Goal: Task Accomplishment & Management: Complete application form

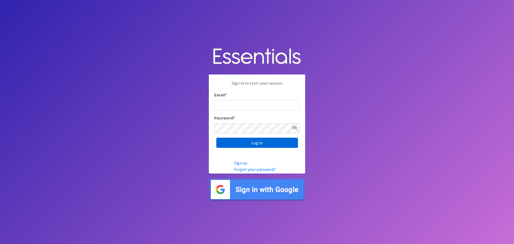
type input "[EMAIL_ADDRESS][DOMAIN_NAME]"
click at [254, 142] on input "Log in" at bounding box center [257, 143] width 82 height 10
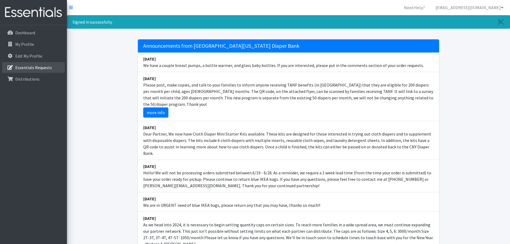
click at [31, 65] on p "Essentials Requests" at bounding box center [33, 67] width 37 height 5
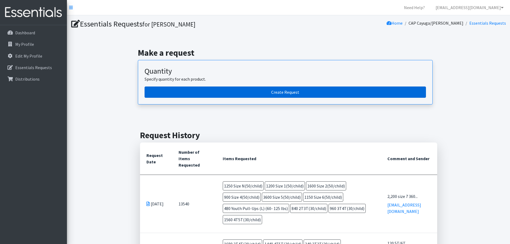
click at [214, 89] on link "Create Request" at bounding box center [284, 91] width 281 height 11
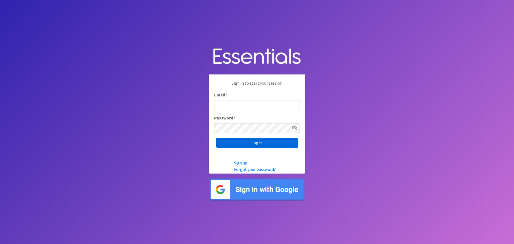
type input "[EMAIL_ADDRESS][DOMAIN_NAME]"
click at [241, 143] on input "Log in" at bounding box center [257, 143] width 82 height 10
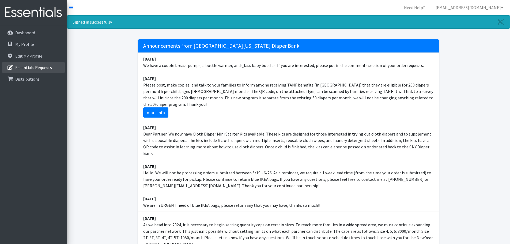
click at [37, 66] on p "Essentials Requests" at bounding box center [33, 67] width 37 height 5
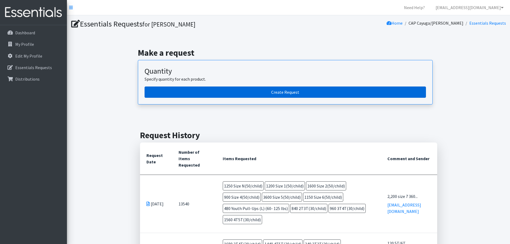
click at [240, 90] on link "Create Request" at bounding box center [284, 91] width 281 height 11
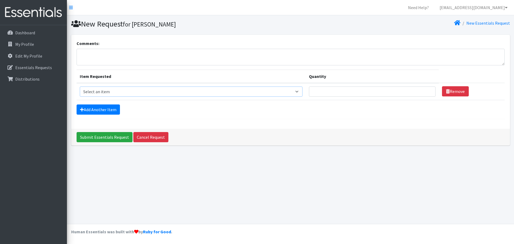
click at [299, 91] on select "Select an item 2T3T(30/child) 3T4T(30/child) 4T5T(30/child) Cloth Diaper Kit (s…" at bounding box center [191, 91] width 223 height 10
select select "939"
click at [80, 86] on select "Select an item 2T3T(30/child) 3T4T(30/child) 4T5T(30/child) Cloth Diaper Kit (s…" at bounding box center [191, 91] width 223 height 10
click at [325, 91] on input "Quantity" at bounding box center [372, 91] width 127 height 10
type input "1800"
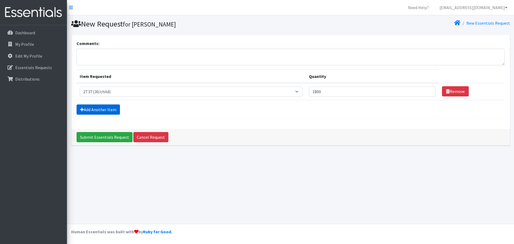
click at [101, 109] on link "Add Another Item" at bounding box center [98, 109] width 43 height 10
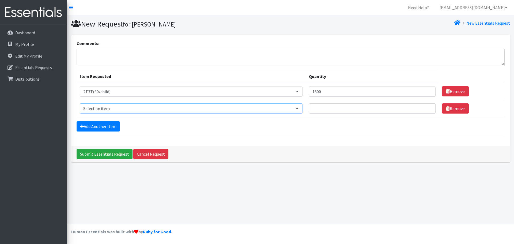
click at [300, 108] on select "Select an item 2T3T(30/child) 3T4T(30/child) 4T5T(30/child) Cloth Diaper Kit (s…" at bounding box center [191, 108] width 223 height 10
select select "941"
click at [80, 103] on select "Select an item 2T3T(30/child) 3T4T(30/child) 4T5T(30/child) Cloth Diaper Kit (s…" at bounding box center [191, 108] width 223 height 10
click at [326, 109] on input "Quantity" at bounding box center [372, 108] width 127 height 10
type input "2280"
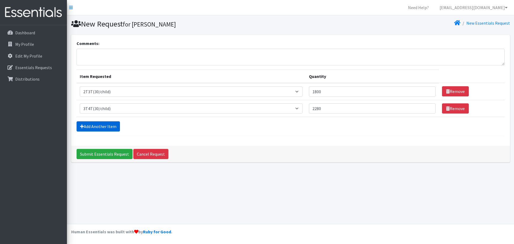
click at [109, 124] on link "Add Another Item" at bounding box center [98, 126] width 43 height 10
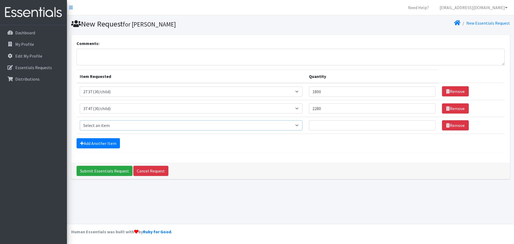
click at [300, 125] on select "Select an item 2T3T(30/child) 3T4T(30/child) 4T5T(30/child) Cloth Diaper Kit (s…" at bounding box center [191, 125] width 223 height 10
select select "953"
click at [80, 120] on select "Select an item 2T3T(30/child) 3T4T(30/child) 4T5T(30/child) Cloth Diaper Kit (s…" at bounding box center [191, 125] width 223 height 10
click at [318, 125] on input "Quantity" at bounding box center [372, 125] width 127 height 10
type input "6840"
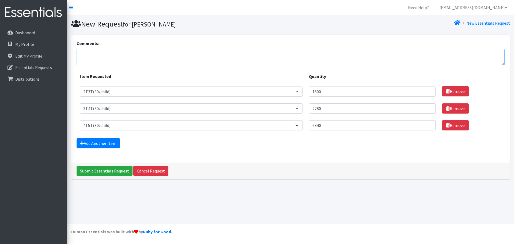
click at [90, 54] on textarea "Comments:" at bounding box center [291, 57] width 428 height 17
type textarea "%"
type textarea "5T/6T: 1200 GN pullups: 240"
click at [96, 142] on link "Add Another Item" at bounding box center [98, 143] width 43 height 10
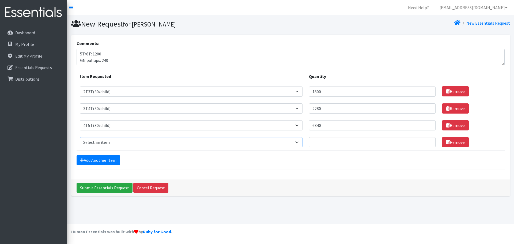
click at [297, 142] on select "Select an item 2T3T(30/child) 3T4T(30/child) 4T5T(30/child) Cloth Diaper Kit (s…" at bounding box center [191, 142] width 223 height 10
select select "950"
click at [80, 137] on select "Select an item 2T3T(30/child) 3T4T(30/child) 4T5T(30/child) Cloth Diaper Kit (s…" at bounding box center [191, 142] width 223 height 10
click at [323, 143] on input "Quantity" at bounding box center [372, 142] width 127 height 10
drag, startPoint x: 322, startPoint y: 142, endPoint x: 314, endPoint y: 144, distance: 9.0
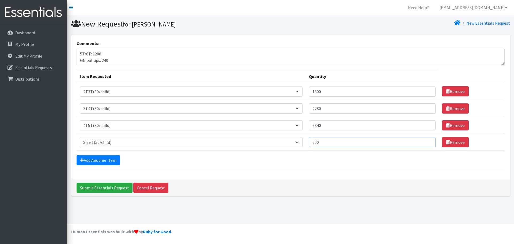
click at [314, 144] on input "600" at bounding box center [372, 142] width 127 height 10
type input "800"
click at [97, 159] on link "Add Another Item" at bounding box center [98, 160] width 43 height 10
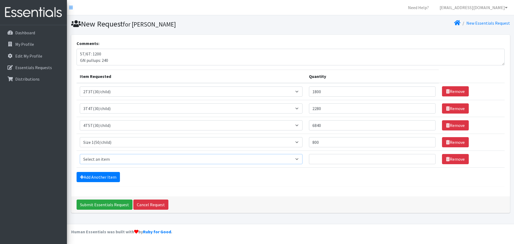
click at [299, 159] on select "Select an item 2T3T(30/child) 3T4T(30/child) 4T5T(30/child) Cloth Diaper Kit (s…" at bounding box center [191, 159] width 223 height 10
select select "951"
click at [80, 154] on select "Select an item 2T3T(30/child) 3T4T(30/child) 4T5T(30/child) Cloth Diaper Kit (s…" at bounding box center [191, 159] width 223 height 10
click at [320, 161] on input "Quantity" at bounding box center [372, 159] width 127 height 10
type input "1600"
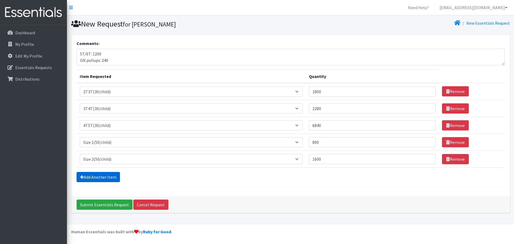
click at [102, 178] on link "Add Another Item" at bounding box center [98, 177] width 43 height 10
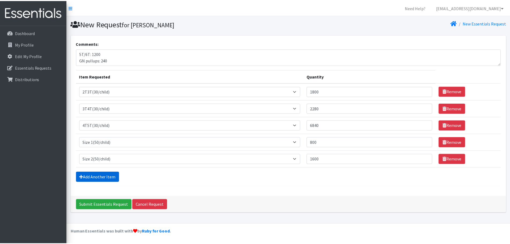
scroll to position [10, 0]
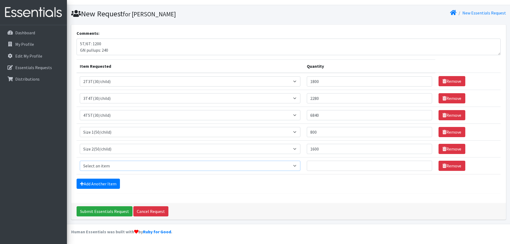
click at [297, 166] on select "Select an item 2T3T(30/child) 3T4T(30/child) 4T5T(30/child) Cloth Diaper Kit (s…" at bounding box center [190, 166] width 221 height 10
select select "954"
click at [80, 161] on select "Select an item 2T3T(30/child) 3T4T(30/child) 4T5T(30/child) Cloth Diaper Kit (s…" at bounding box center [190, 166] width 221 height 10
click at [320, 165] on input "Quantity" at bounding box center [369, 166] width 125 height 10
type input "2000"
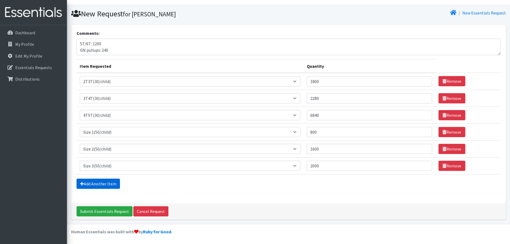
click at [94, 182] on link "Add Another Item" at bounding box center [98, 183] width 43 height 10
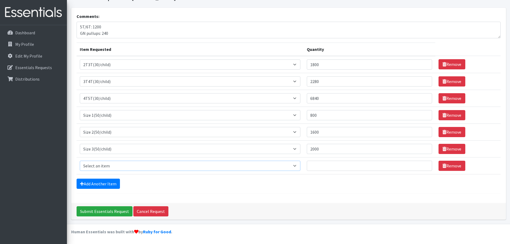
click at [297, 166] on select "Select an item 2T3T(30/child) 3T4T(30/child) 4T5T(30/child) Cloth Diaper Kit (s…" at bounding box center [190, 166] width 221 height 10
select select "963"
click at [80, 161] on select "Select an item 2T3T(30/child) 3T4T(30/child) 4T5T(30/child) Cloth Diaper Kit (s…" at bounding box center [190, 166] width 221 height 10
click at [316, 165] on input "Quantity" at bounding box center [369, 166] width 125 height 10
type input "3200"
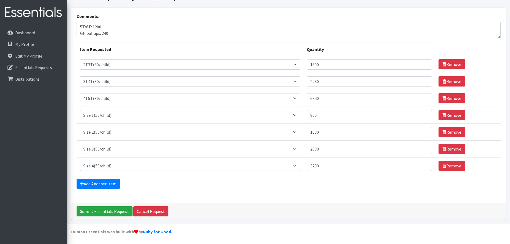
click at [297, 165] on select "Select an item 2T3T(30/child) 3T4T(30/child) 4T5T(30/child) Cloth Diaper Kit (s…" at bounding box center [190, 166] width 221 height 10
click at [80, 161] on select "Select an item 2T3T(30/child) 3T4T(30/child) 4T5T(30/child) Cloth Diaper Kit (s…" at bounding box center [190, 166] width 221 height 10
click at [296, 166] on select "Select an item 2T3T(30/child) 3T4T(30/child) 4T5T(30/child) Cloth Diaper Kit (s…" at bounding box center [190, 166] width 221 height 10
select select "963"
click at [80, 161] on select "Select an item 2T3T(30/child) 3T4T(30/child) 4T5T(30/child) Cloth Diaper Kit (s…" at bounding box center [190, 166] width 221 height 10
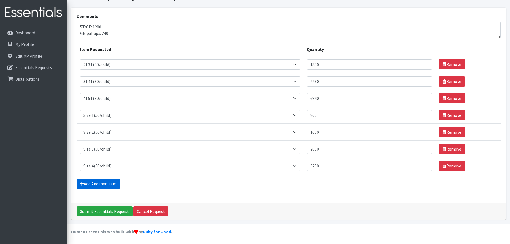
click at [104, 182] on link "Add Another Item" at bounding box center [98, 183] width 43 height 10
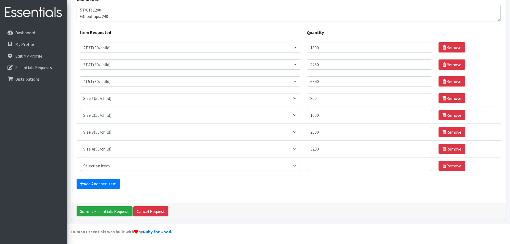
click at [298, 166] on select "Select an item 2T3T(30/child) 3T4T(30/child) 4T5T(30/child) Cloth Diaper Kit (s…" at bounding box center [190, 166] width 221 height 10
select select "964"
click at [80, 161] on select "Select an item 2T3T(30/child) 3T4T(30/child) 4T5T(30/child) Cloth Diaper Kit (s…" at bounding box center [190, 166] width 221 height 10
click at [319, 167] on input "Quantity" at bounding box center [369, 166] width 125 height 10
type input "3600"
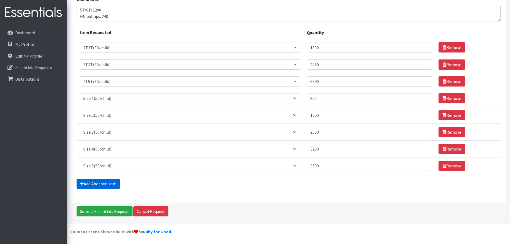
click at [94, 182] on link "Add Another Item" at bounding box center [98, 183] width 43 height 10
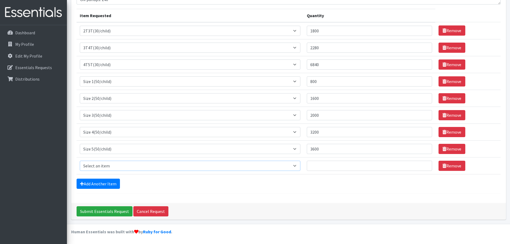
click at [297, 165] on select "Select an item 2T3T(30/child) 3T4T(30/child) 4T5T(30/child) Cloth Diaper Kit (s…" at bounding box center [190, 166] width 221 height 10
select select "966"
click at [80, 161] on select "Select an item 2T3T(30/child) 3T4T(30/child) 4T5T(30/child) Cloth Diaper Kit (s…" at bounding box center [190, 166] width 221 height 10
click at [318, 165] on input "Quantity" at bounding box center [369, 166] width 125 height 10
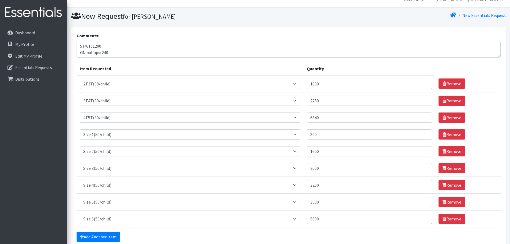
scroll to position [0, 0]
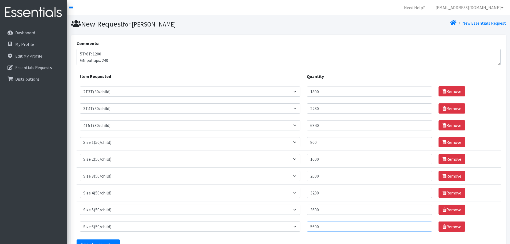
type input "5600"
click at [109, 56] on textarea "5T/6T: 1200 GN pullups: 240" at bounding box center [289, 57] width 424 height 17
click at [114, 56] on textarea "5T/6T: 1200 GN pullups: 240 Size 7: 1000 Allergies- 200 size 6 Rascals" at bounding box center [289, 57] width 424 height 17
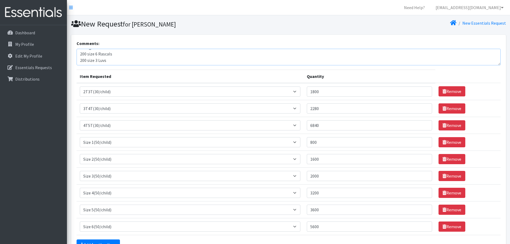
type textarea "5T/6T: 1200 GN pullups: 240 Size 7: 1000 Allergies- 200 size 6 Rascals 200 size…"
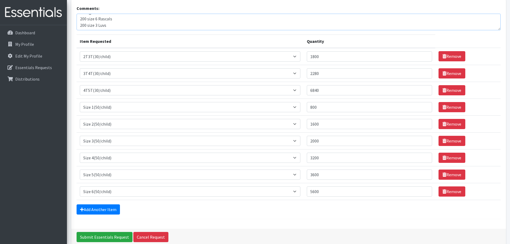
scroll to position [61, 0]
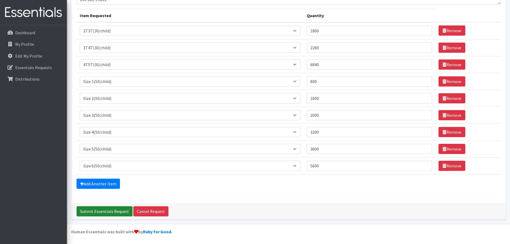
click at [101, 209] on input "Submit Essentials Request" at bounding box center [105, 211] width 56 height 10
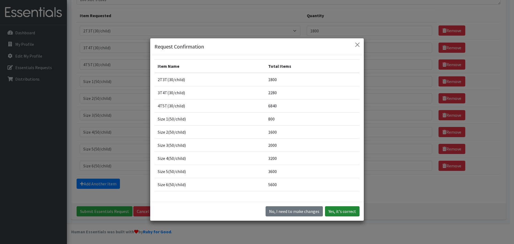
click at [338, 210] on button "Yes, it's correct" at bounding box center [342, 211] width 35 height 10
